Goal: Communication & Community: Answer question/provide support

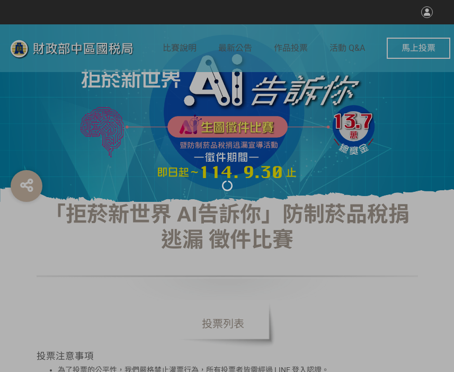
select select "vote"
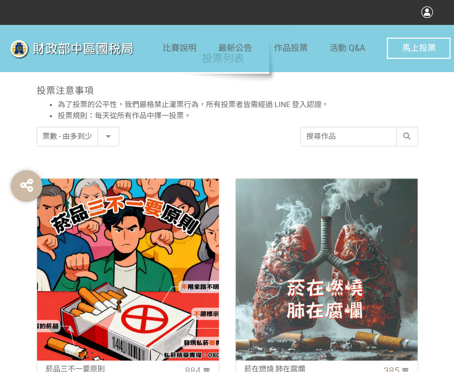
scroll to position [318, 0]
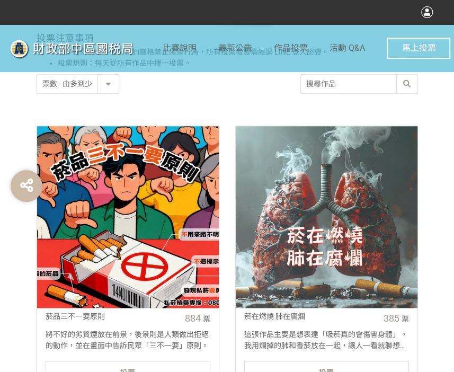
click at [142, 365] on div "投票" at bounding box center [128, 371] width 165 height 21
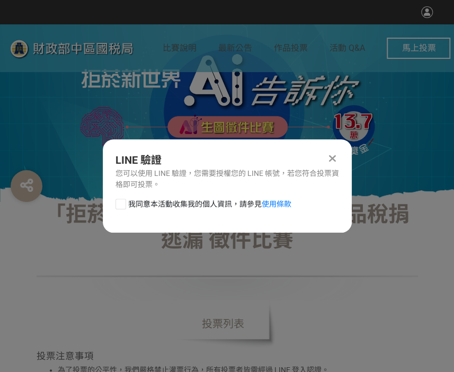
scroll to position [0, 0]
click at [122, 200] on div at bounding box center [121, 204] width 11 height 11
checkbox input "true"
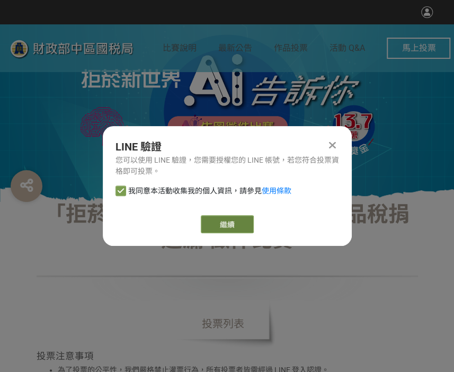
click at [239, 225] on link "繼續" at bounding box center [227, 224] width 53 height 18
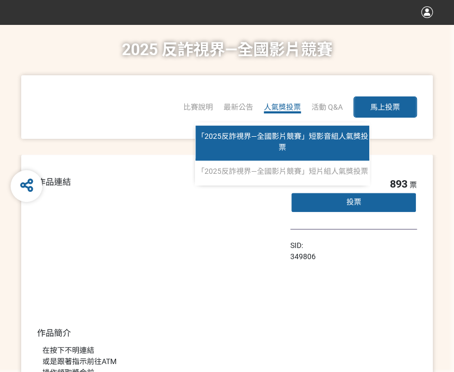
click at [296, 141] on link "「2025反詐視界—全國影片競賽」短影音組人氣獎投票" at bounding box center [283, 143] width 174 height 35
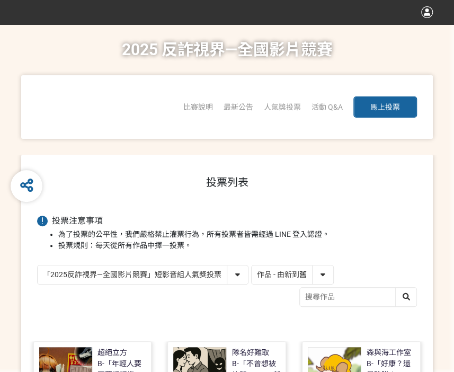
click at [297, 274] on select "作品 - 由新到舊 作品 - 由舊到新 票數 - 由多到少 票數 - 由少到多" at bounding box center [293, 275] width 82 height 19
select select "vote"
click at [252, 266] on select "作品 - 由新到舊 作品 - 由舊到新 票數 - 由多到少 票數 - 由少到多" at bounding box center [293, 275] width 82 height 19
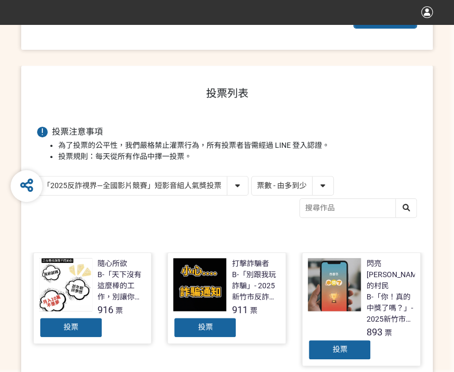
scroll to position [159, 0]
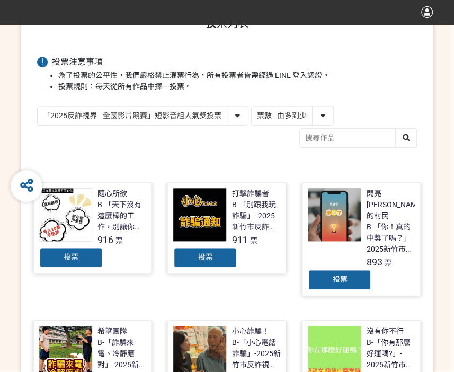
click at [228, 265] on div "投票" at bounding box center [205, 257] width 64 height 21
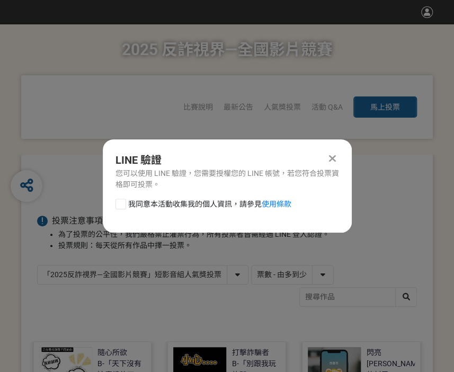
scroll to position [0, 0]
click at [121, 207] on div at bounding box center [121, 204] width 11 height 11
checkbox input "true"
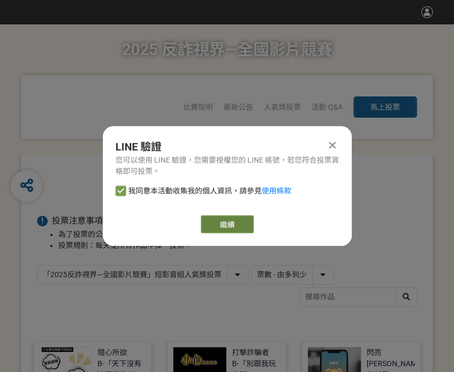
click at [227, 221] on link "繼續" at bounding box center [227, 224] width 53 height 18
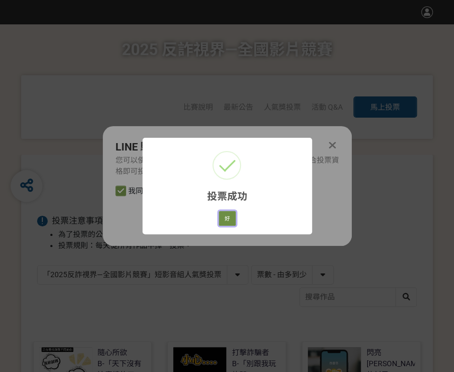
click at [225, 221] on button "好" at bounding box center [227, 218] width 17 height 15
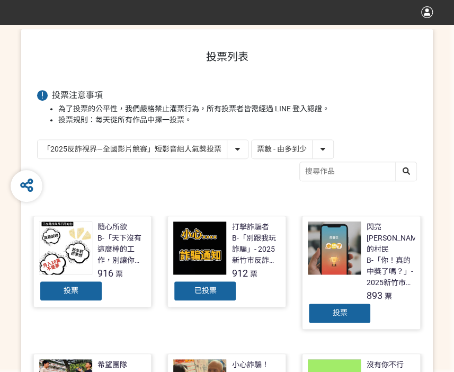
click at [172, 155] on select "「2025反詐視界—全國影片競賽」短影音組人氣獎投票 「2025反詐視界—全國影片競賽」短片組人氣獎投票" at bounding box center [143, 149] width 210 height 19
select select "13146"
click at [38, 140] on select "「2025反詐視界—全國影片競賽」短影音組人氣獎投票 「2025反詐視界—全國影片競賽」短片組人氣獎投票" at bounding box center [143, 149] width 210 height 19
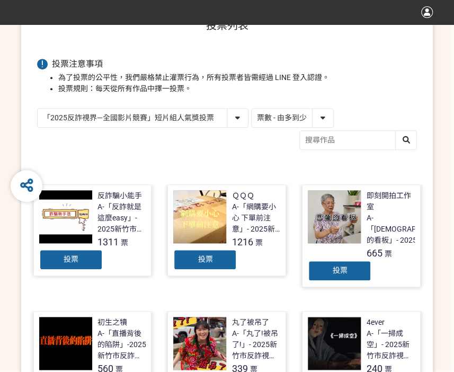
scroll to position [159, 0]
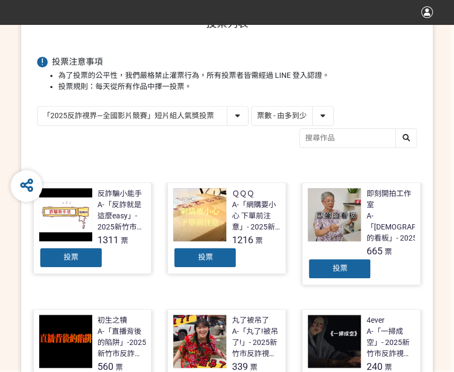
click at [211, 257] on span "投票" at bounding box center [205, 257] width 15 height 8
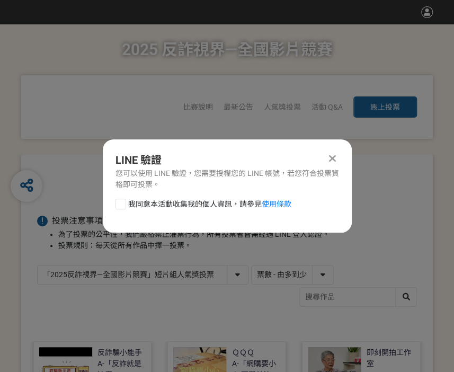
scroll to position [0, 0]
click at [113, 199] on div "我同意本活動收集我的個人資訊，請參見 使用條款" at bounding box center [227, 209] width 249 height 21
click at [121, 198] on div "LINE 驗證 您可以使用 LINE 驗證，您需要授權您的 LINE 帳號，若您符合投票資格即可投票。 我同意本活動收集我的個人資訊，請參見 使用條款" at bounding box center [227, 185] width 249 height 93
click at [124, 202] on div at bounding box center [121, 204] width 11 height 11
checkbox input "true"
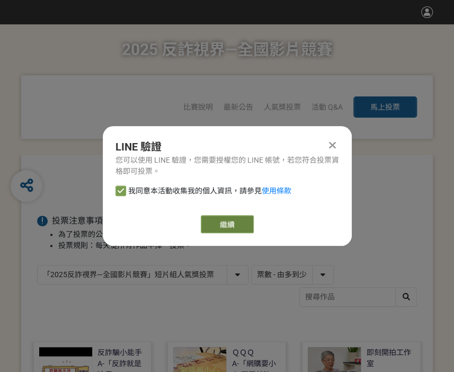
click at [211, 227] on link "繼續" at bounding box center [227, 224] width 53 height 18
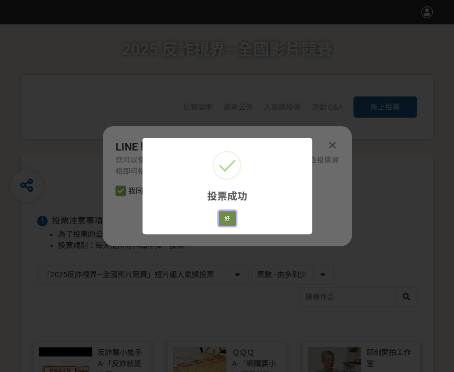
click at [229, 224] on button "好" at bounding box center [227, 218] width 17 height 15
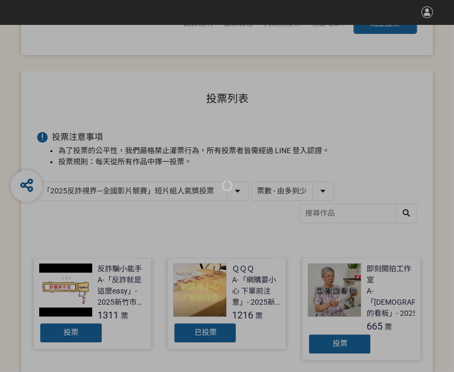
scroll to position [126, 0]
